Goal: Information Seeking & Learning: Learn about a topic

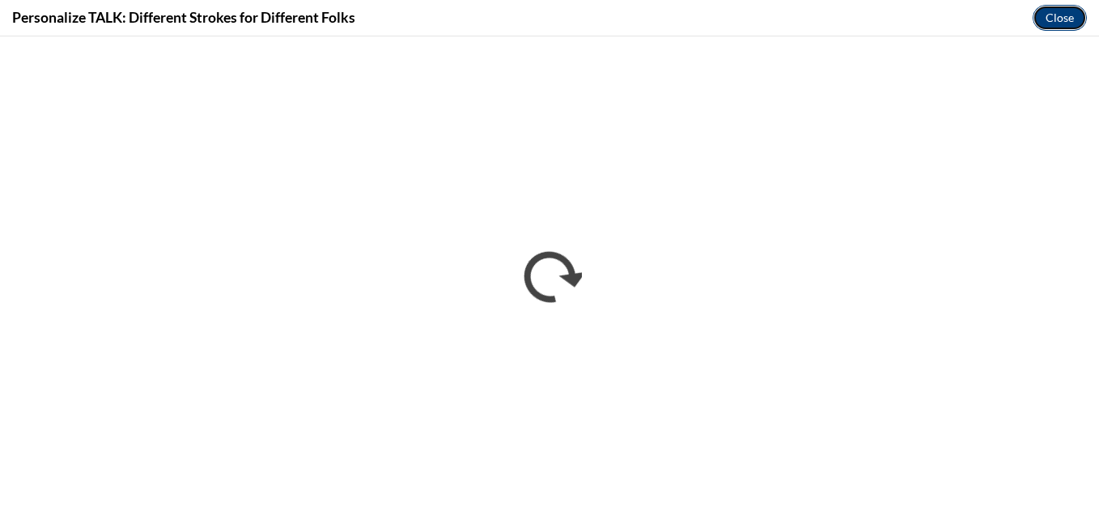
click at [1057, 18] on button "Close" at bounding box center [1060, 18] width 54 height 26
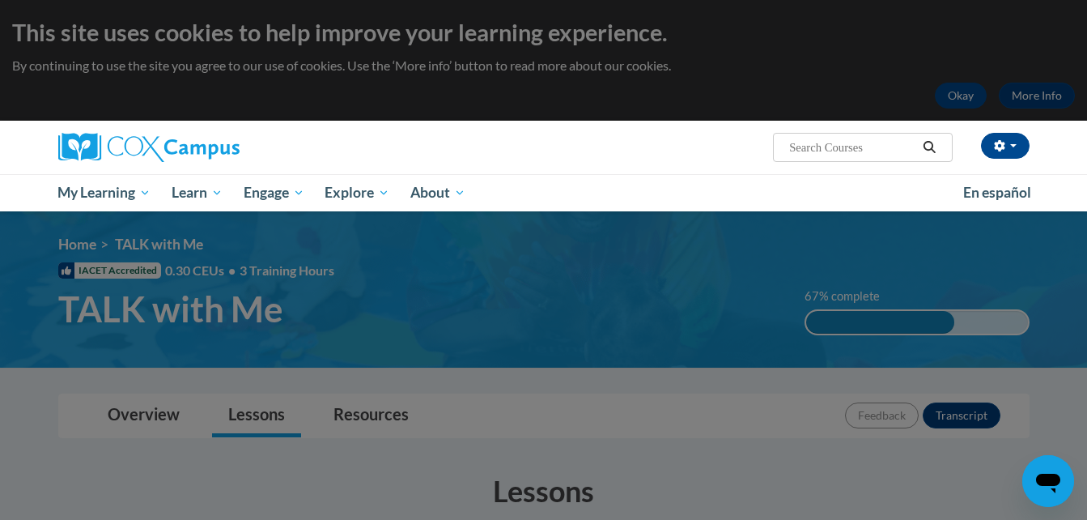
click at [1057, 18] on div at bounding box center [543, 260] width 1087 height 520
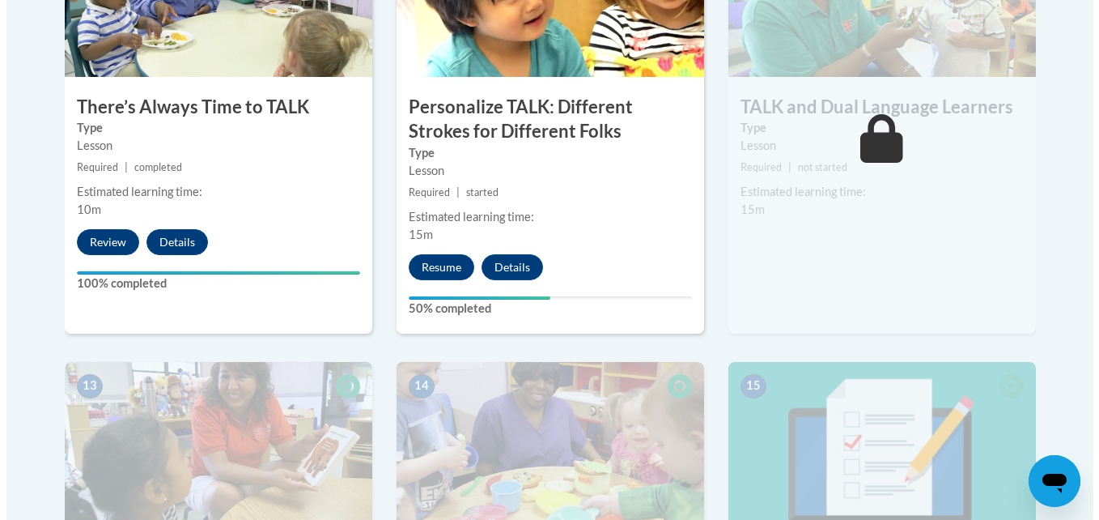
scroll to position [1949, 0]
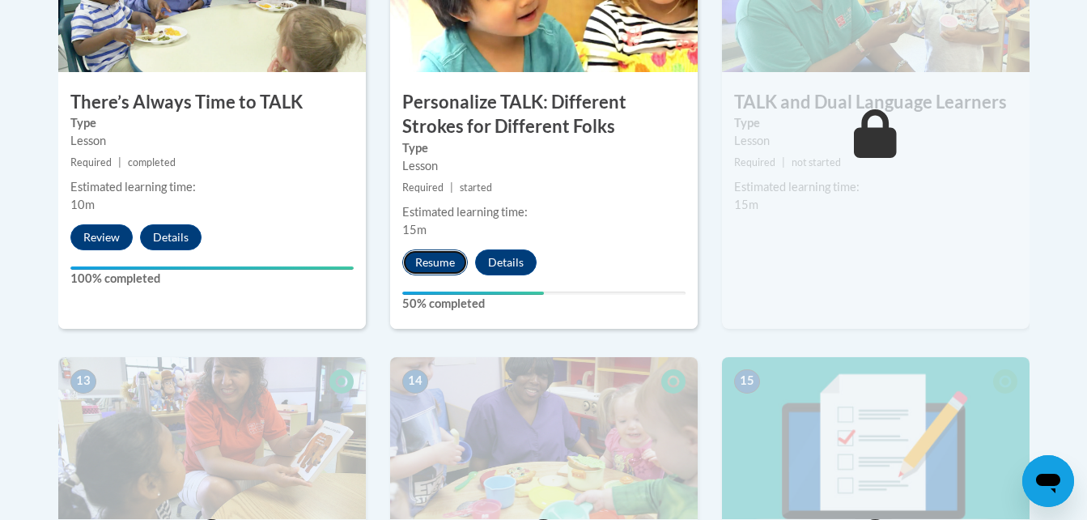
click at [447, 258] on button "Resume" at bounding box center [435, 262] width 66 height 26
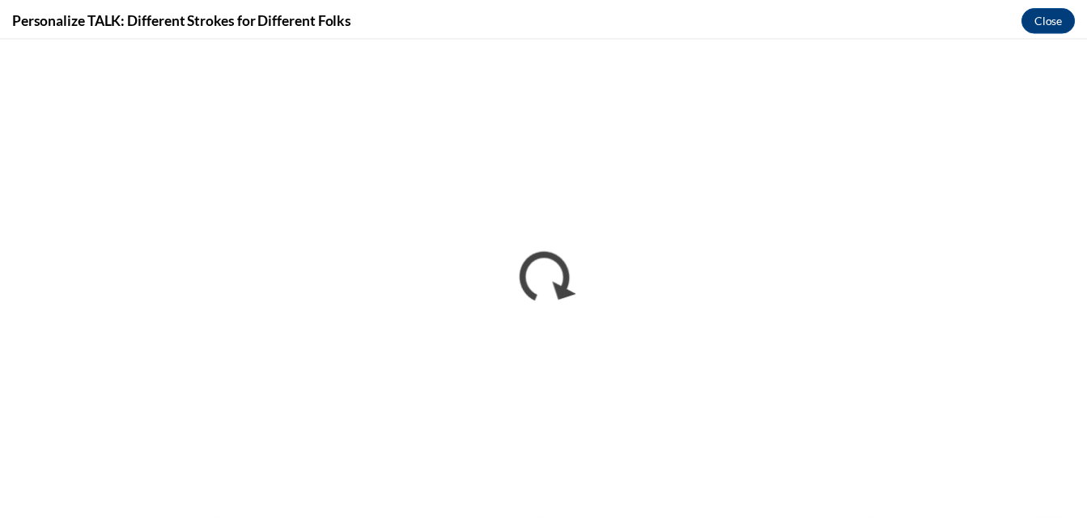
scroll to position [0, 0]
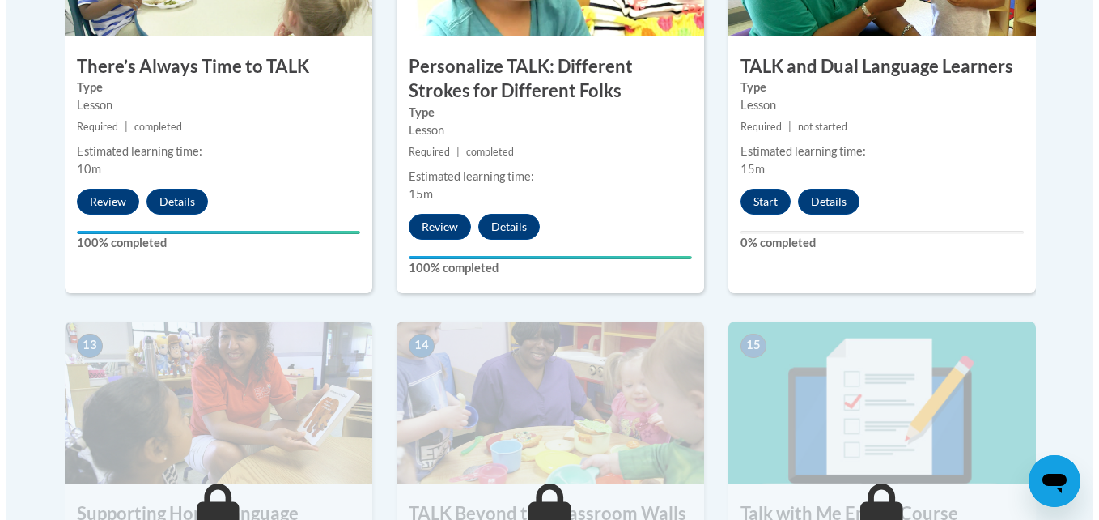
scroll to position [1939, 0]
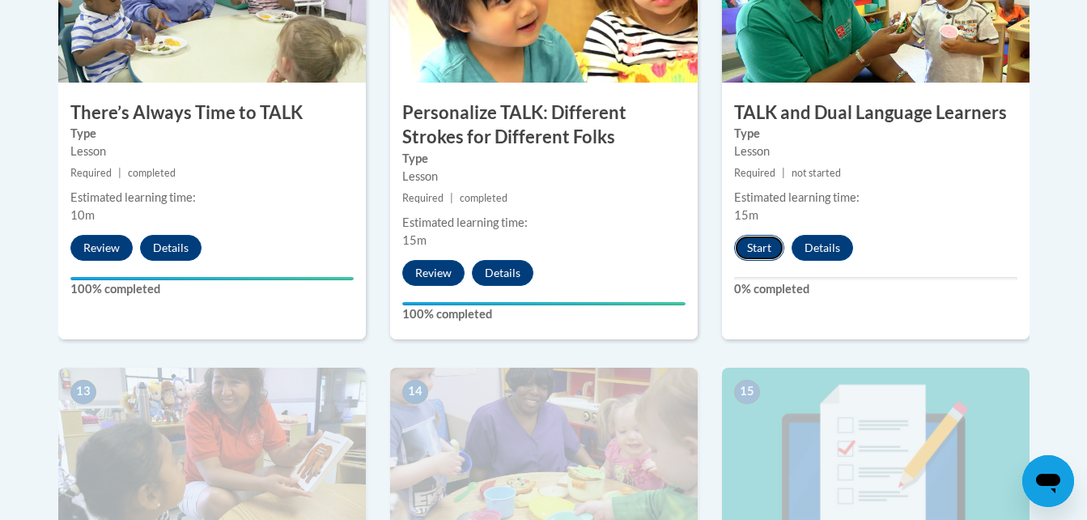
click at [762, 253] on button "Start" at bounding box center [759, 248] width 50 height 26
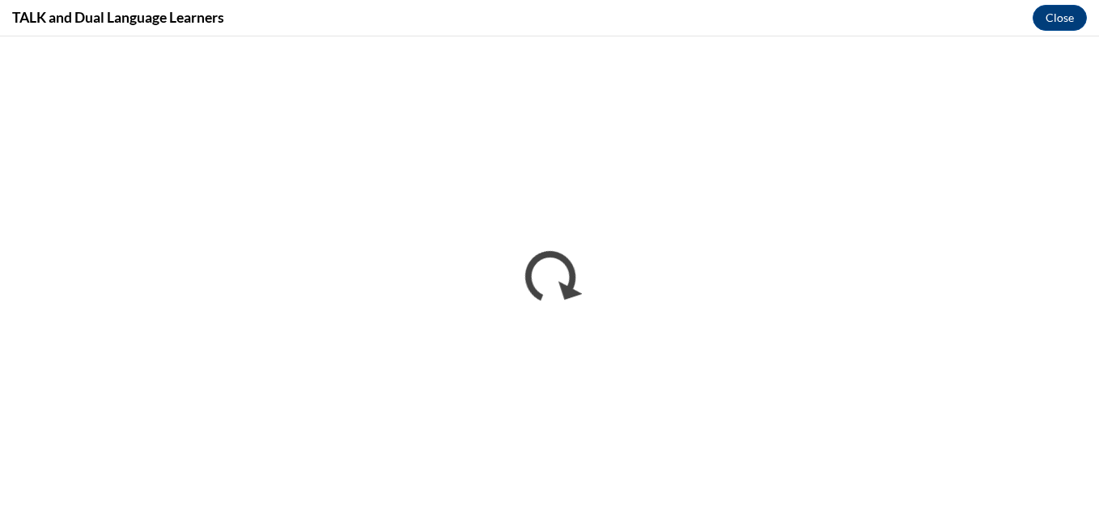
scroll to position [0, 0]
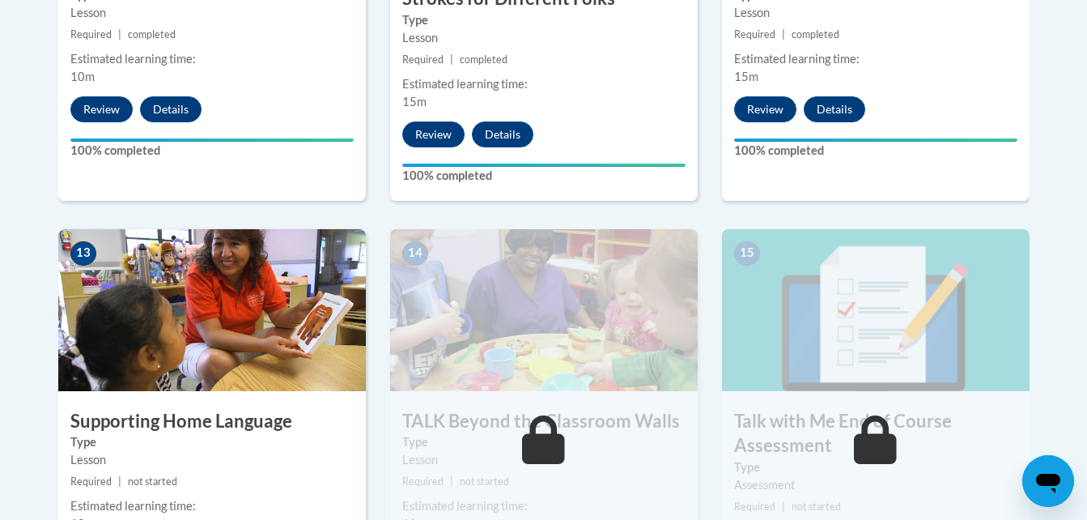
scroll to position [2348, 0]
